Goal: Information Seeking & Learning: Find specific fact

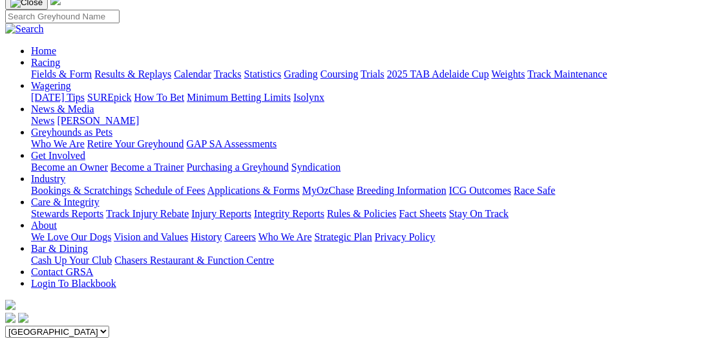
scroll to position [66, 0]
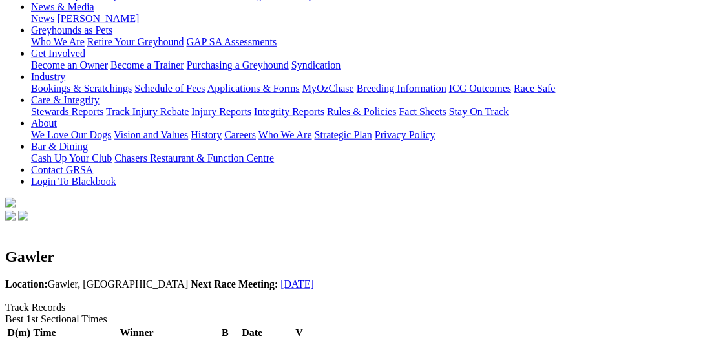
scroll to position [199, 0]
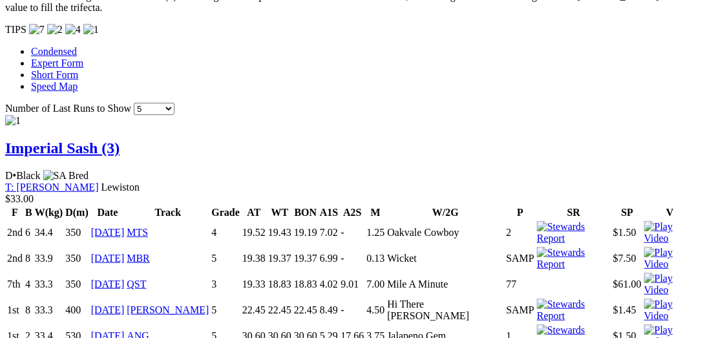
scroll to position [1262, 0]
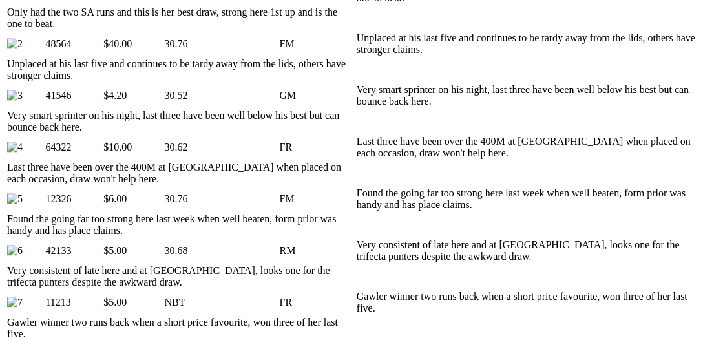
scroll to position [695, 0]
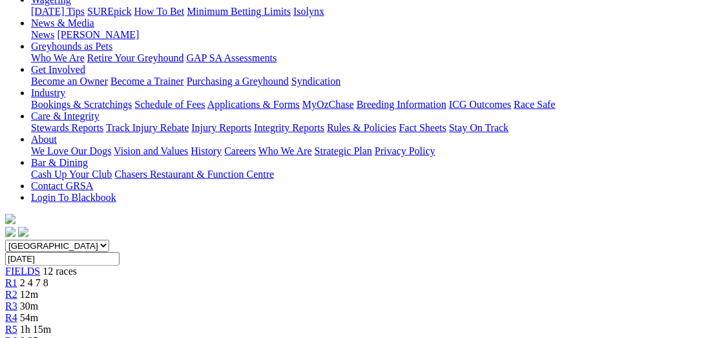
scroll to position [0, 0]
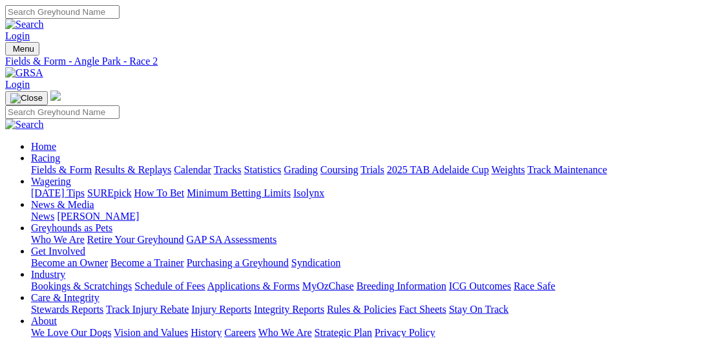
select select "[GEOGRAPHIC_DATA]"
click at [53, 164] on link "Fields & Form" at bounding box center [61, 169] width 61 height 11
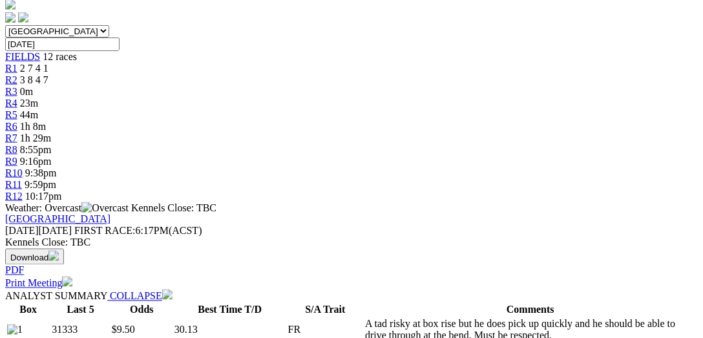
scroll to position [332, 0]
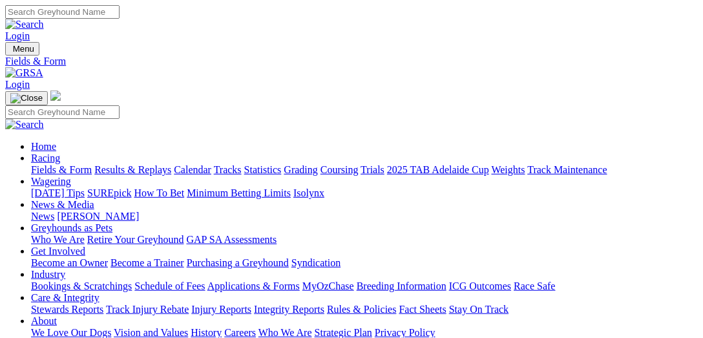
click at [120, 14] on input "Search" at bounding box center [62, 12] width 114 height 14
type input "explicit"
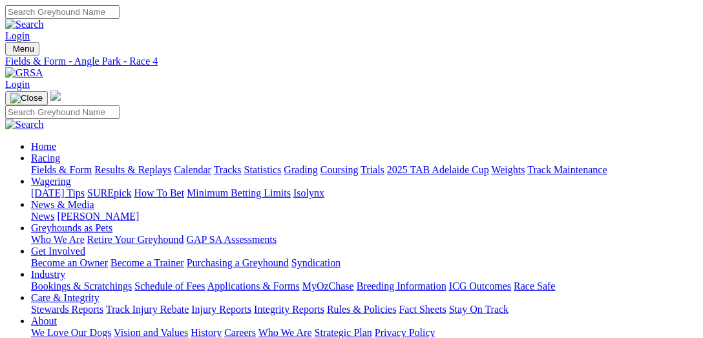
click at [120, 10] on input "Search" at bounding box center [62, 12] width 114 height 14
paste input "FORGED IRON"
type input "FORGED IRON"
click at [44, 19] on img at bounding box center [24, 25] width 39 height 12
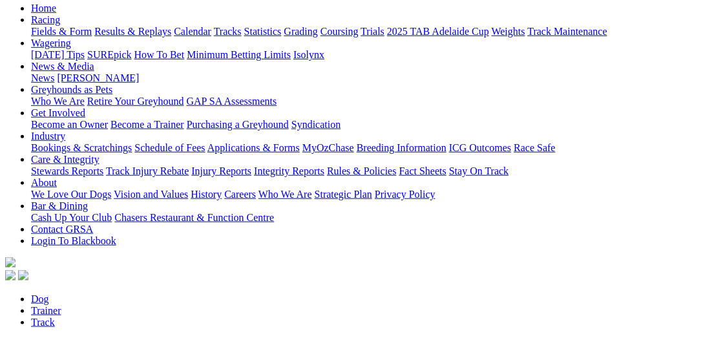
scroll to position [199, 0]
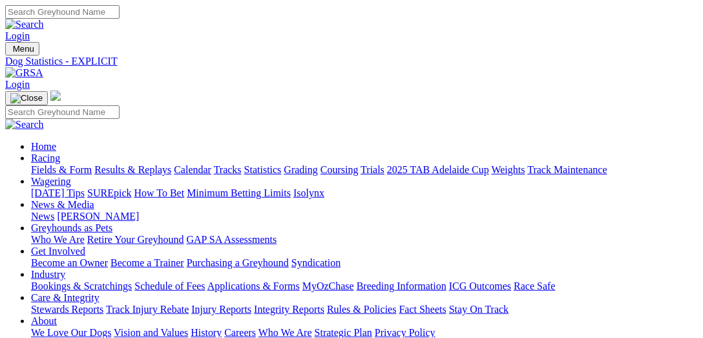
click at [120, 19] on input "Search" at bounding box center [62, 12] width 114 height 14
type input "reaper"
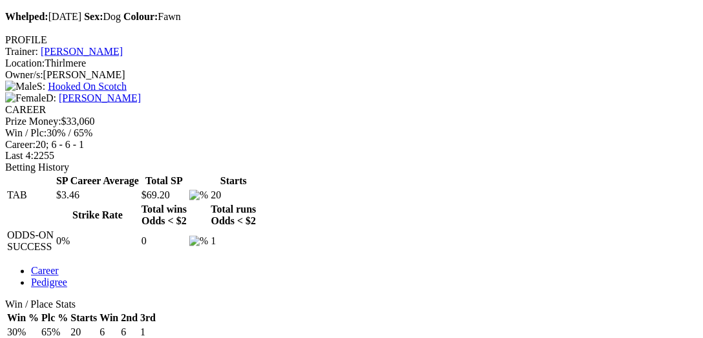
scroll to position [531, 0]
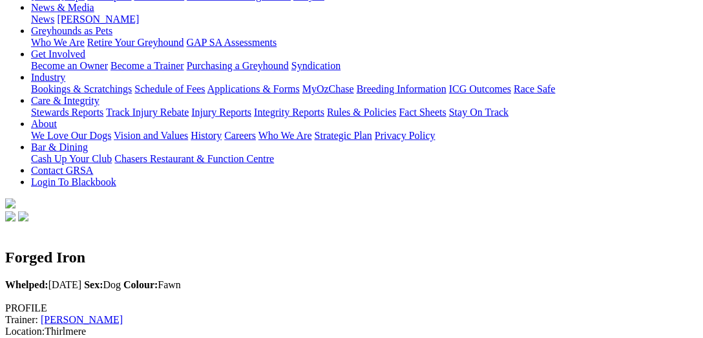
scroll to position [0, 0]
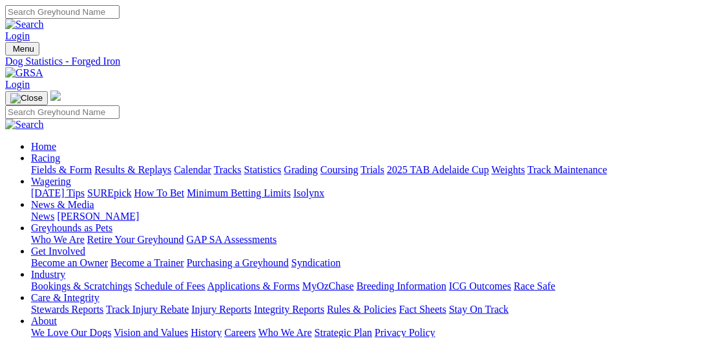
click at [49, 164] on link "Fields & Form" at bounding box center [61, 169] width 61 height 11
select select "[GEOGRAPHIC_DATA]"
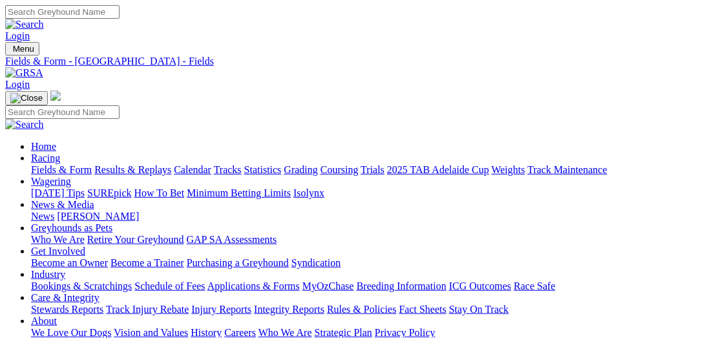
click at [120, 18] on input "Search" at bounding box center [62, 12] width 114 height 14
type input "tim zoo"
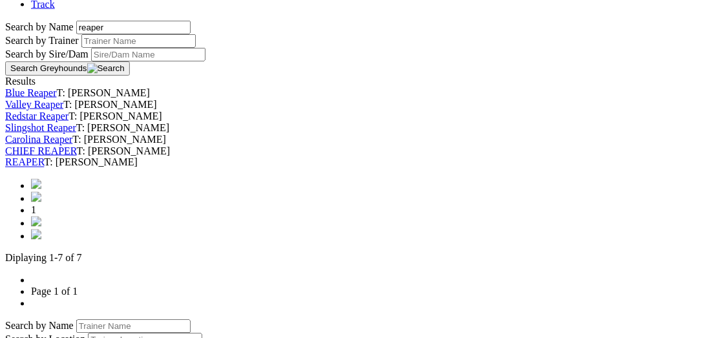
scroll to position [531, 0]
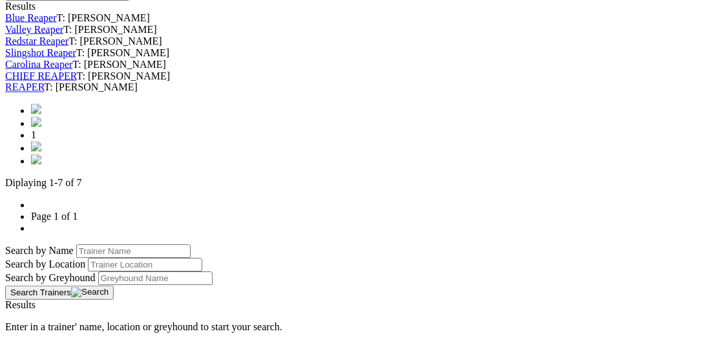
click at [44, 93] on link "REAPER" at bounding box center [24, 87] width 39 height 11
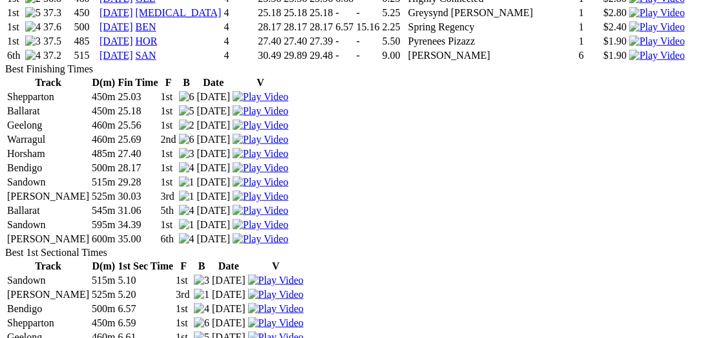
scroll to position [1461, 0]
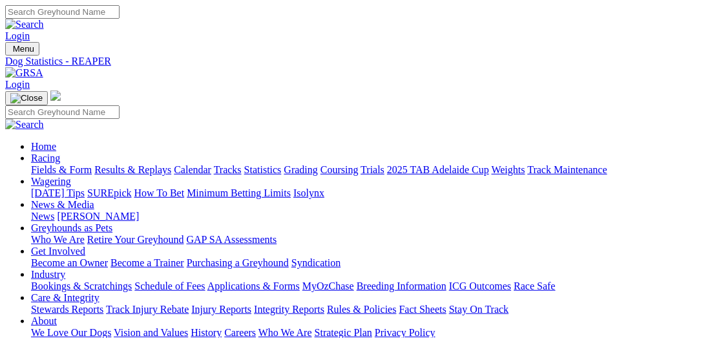
click at [120, 15] on input "Search" at bounding box center [62, 12] width 114 height 14
type input "excavation"
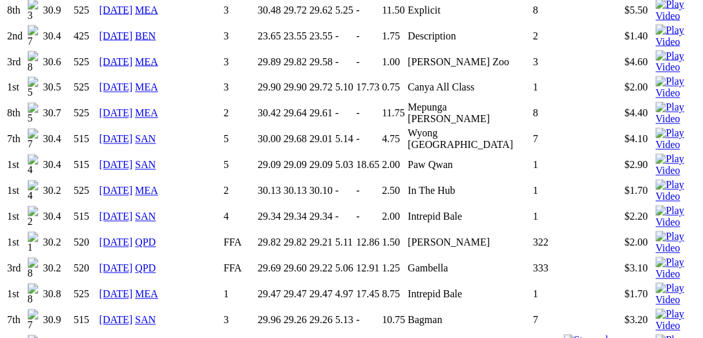
scroll to position [1794, 0]
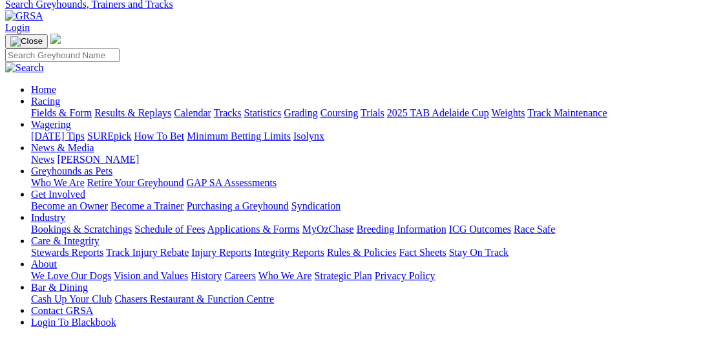
scroll to position [132, 0]
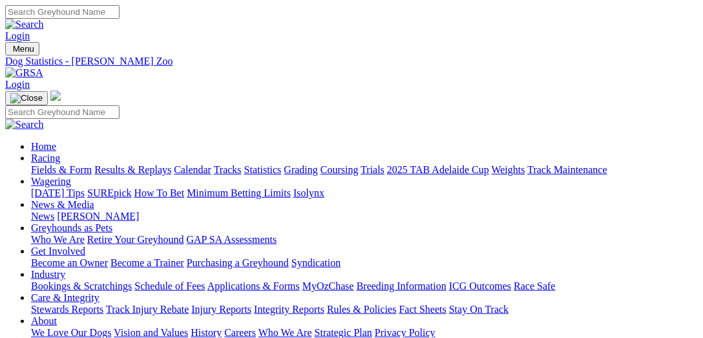
click at [120, 16] on input "Search" at bounding box center [62, 12] width 114 height 14
type input "Firethorn"
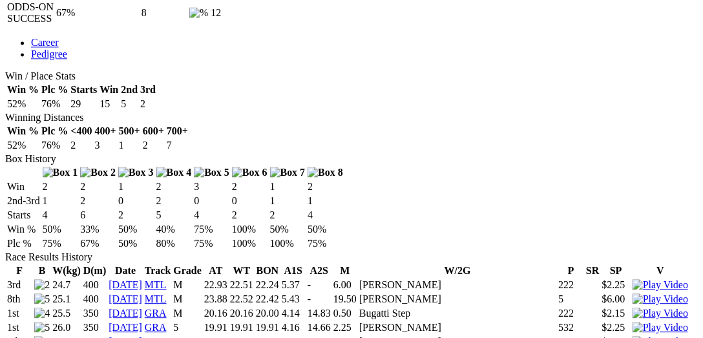
scroll to position [531, 0]
